Goal: Register for event/course

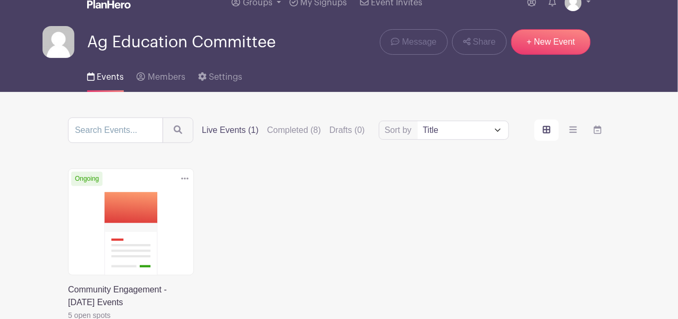
scroll to position [106, 0]
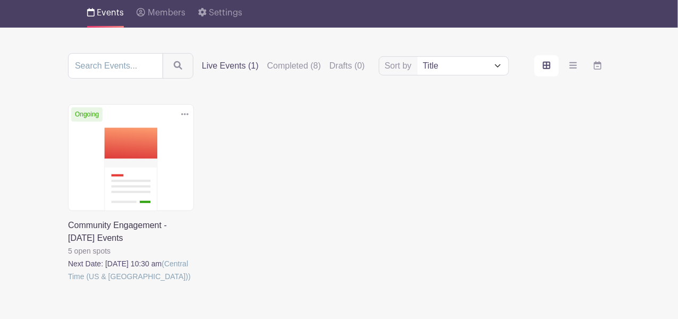
click at [68, 283] on link at bounding box center [68, 283] width 0 height 0
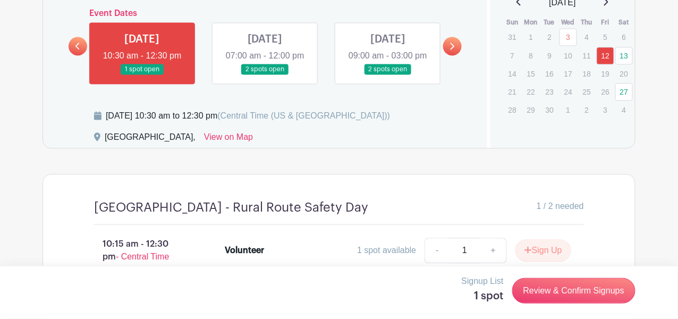
scroll to position [390, 0]
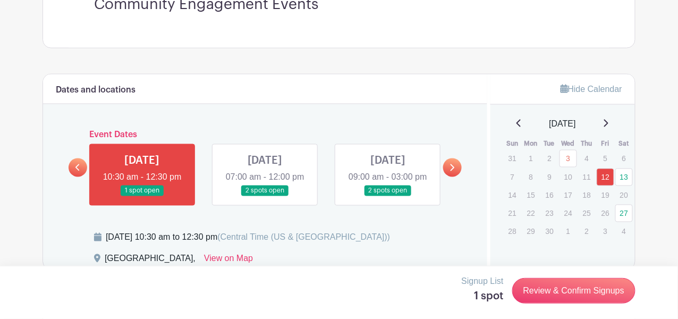
click at [265, 197] on link at bounding box center [265, 197] width 0 height 0
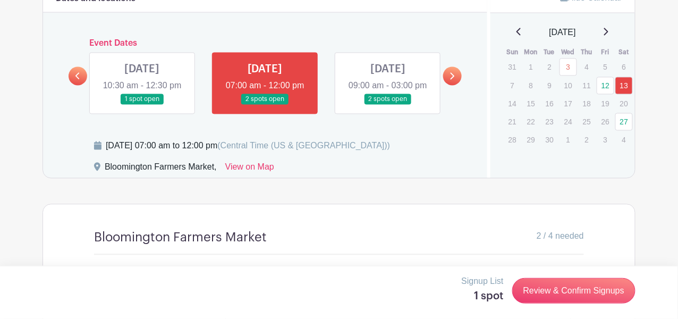
scroll to position [447, 0]
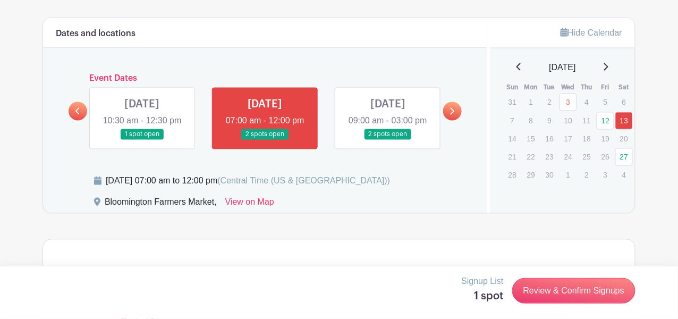
click at [388, 140] on link at bounding box center [388, 140] width 0 height 0
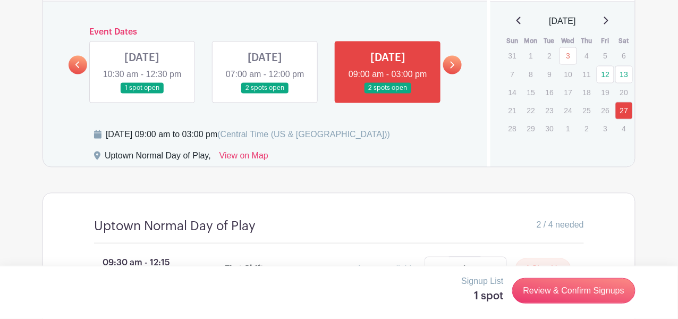
scroll to position [485, 0]
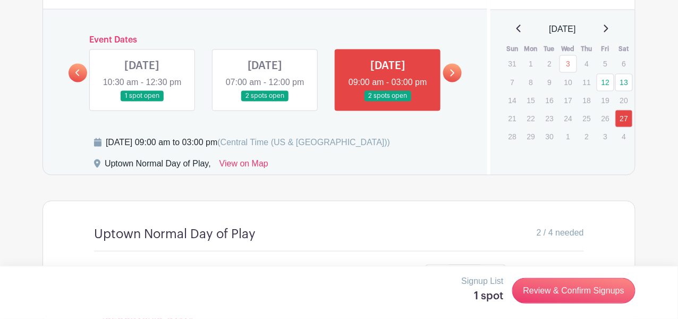
click at [265, 102] on link at bounding box center [265, 102] width 0 height 0
